Goal: Information Seeking & Learning: Learn about a topic

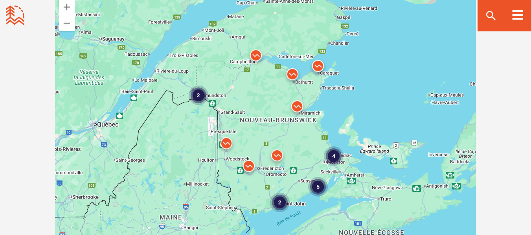
scroll to position [718, 0]
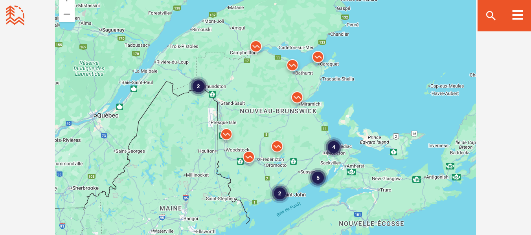
click at [248, 156] on img at bounding box center [249, 159] width 24 height 24
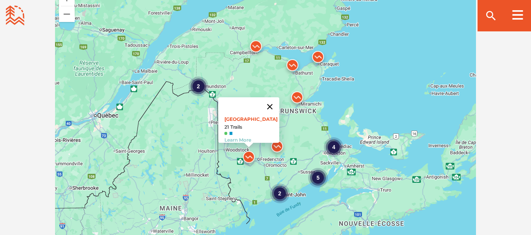
click at [274, 101] on button "Fermer" at bounding box center [269, 106] width 19 height 19
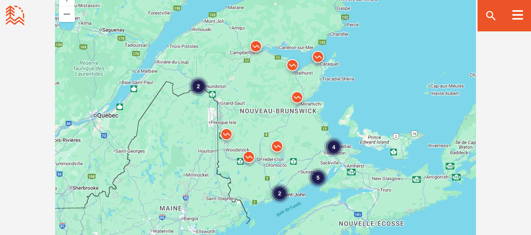
click at [227, 131] on img at bounding box center [226, 137] width 24 height 24
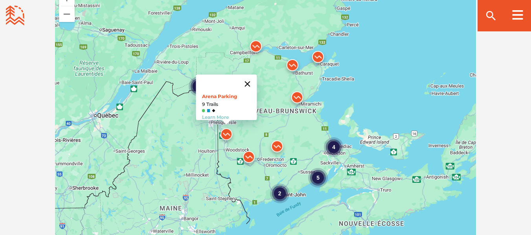
click at [251, 77] on button "Fermer" at bounding box center [247, 84] width 19 height 19
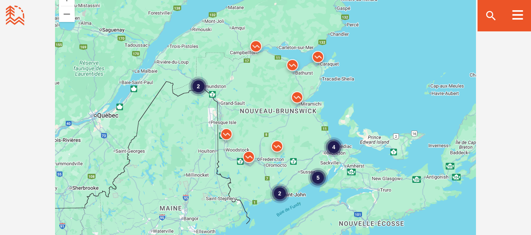
click at [247, 154] on img at bounding box center [249, 159] width 24 height 24
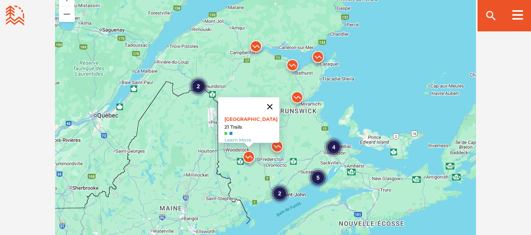
click at [272, 101] on button "Fermer" at bounding box center [269, 106] width 19 height 19
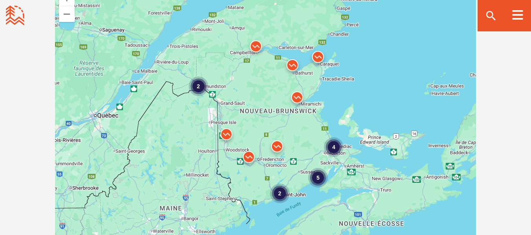
click at [278, 143] on img at bounding box center [277, 149] width 24 height 24
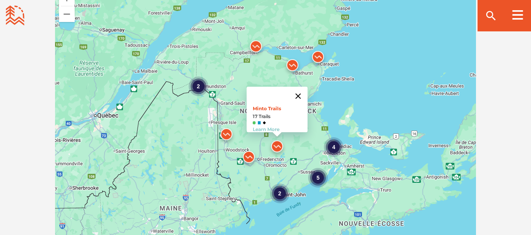
click at [300, 88] on button "Fermer" at bounding box center [297, 96] width 19 height 19
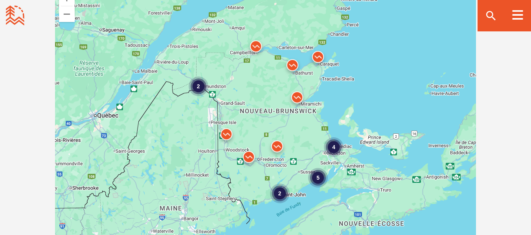
click at [319, 177] on div "5" at bounding box center [318, 178] width 20 height 20
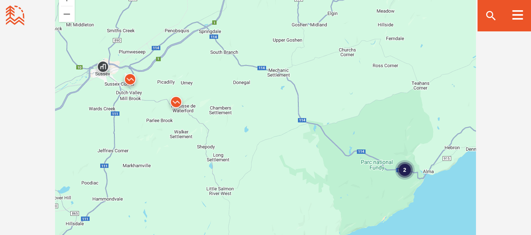
click at [129, 80] on img at bounding box center [130, 82] width 24 height 24
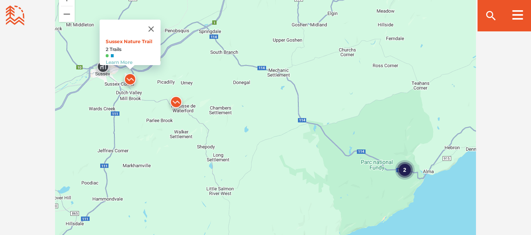
click at [176, 101] on img at bounding box center [176, 104] width 24 height 24
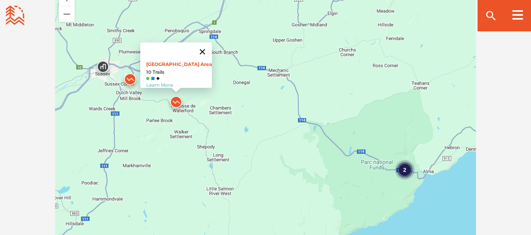
click at [201, 46] on button "Fermer" at bounding box center [202, 51] width 19 height 19
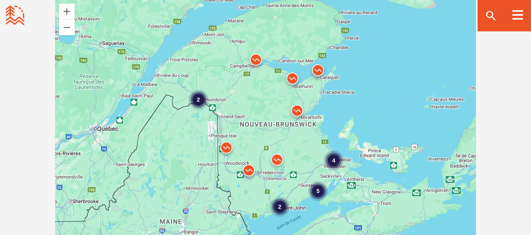
scroll to position [714, 0]
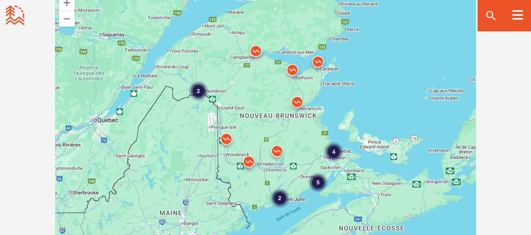
click at [280, 196] on div "2" at bounding box center [279, 199] width 20 height 20
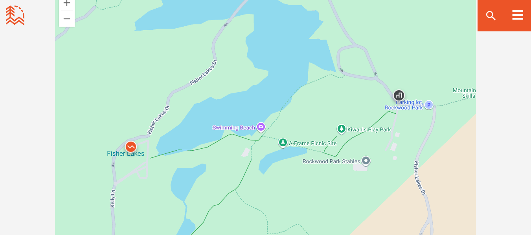
click at [398, 94] on img at bounding box center [399, 98] width 24 height 24
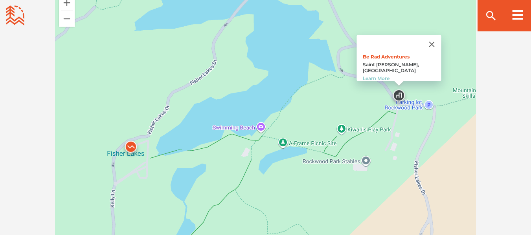
click at [131, 144] on img at bounding box center [131, 149] width 24 height 24
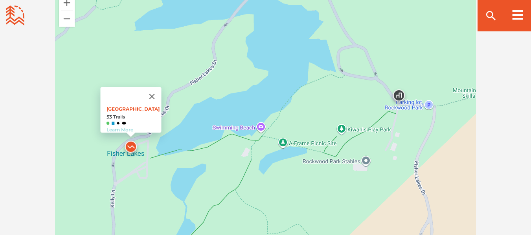
click at [126, 127] on link "Learn More" at bounding box center [119, 130] width 27 height 6
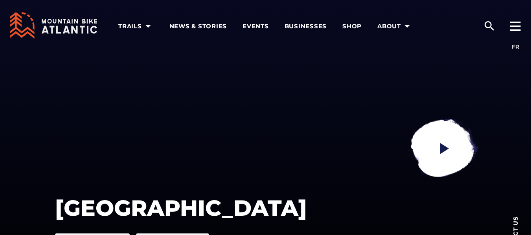
click at [126, 122] on div "Rockwood Park See Trail Map View Photos" at bounding box center [265, 157] width 531 height 314
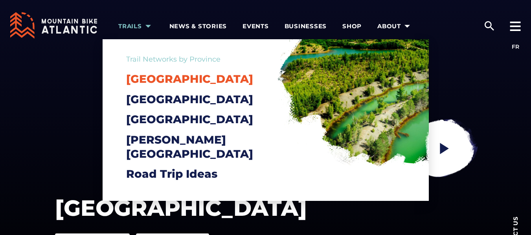
click at [153, 80] on span "[GEOGRAPHIC_DATA]" at bounding box center [189, 78] width 127 height 13
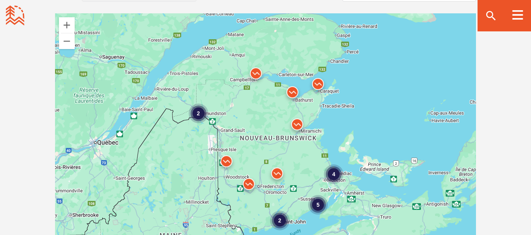
scroll to position [700, 0]
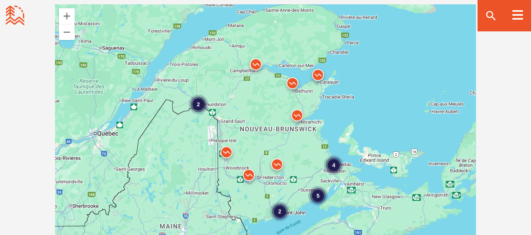
click at [278, 161] on img at bounding box center [277, 167] width 24 height 24
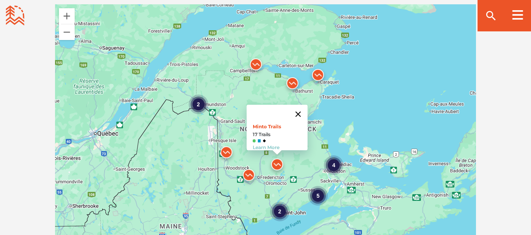
click at [302, 107] on button "Fermer" at bounding box center [297, 114] width 19 height 19
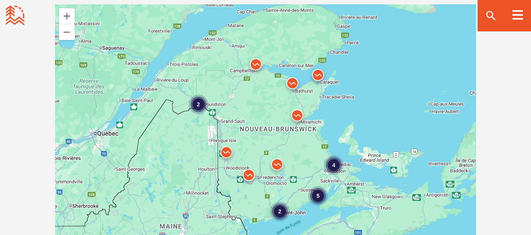
click at [296, 113] on img at bounding box center [297, 118] width 24 height 24
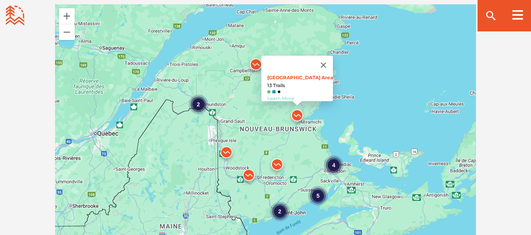
click at [287, 95] on link "Learn More" at bounding box center [280, 98] width 27 height 6
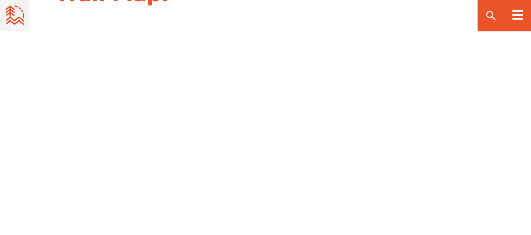
scroll to position [828, 0]
